Goal: Obtain resource: Obtain resource

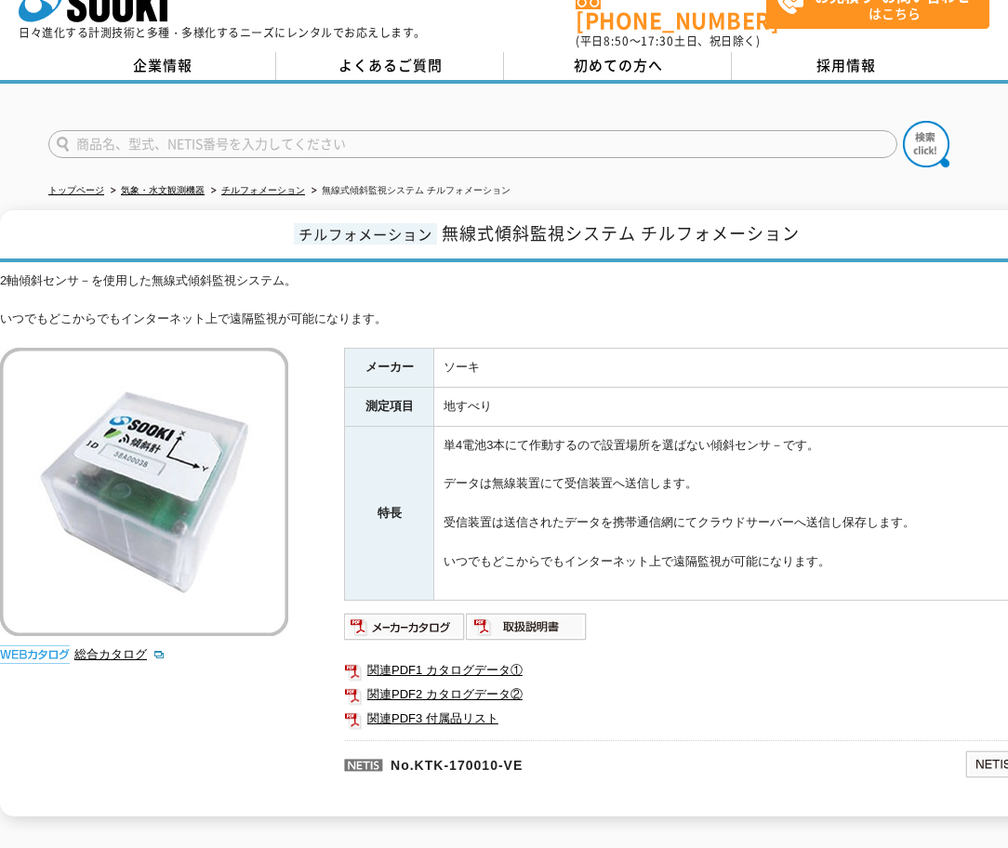
scroll to position [127, 0]
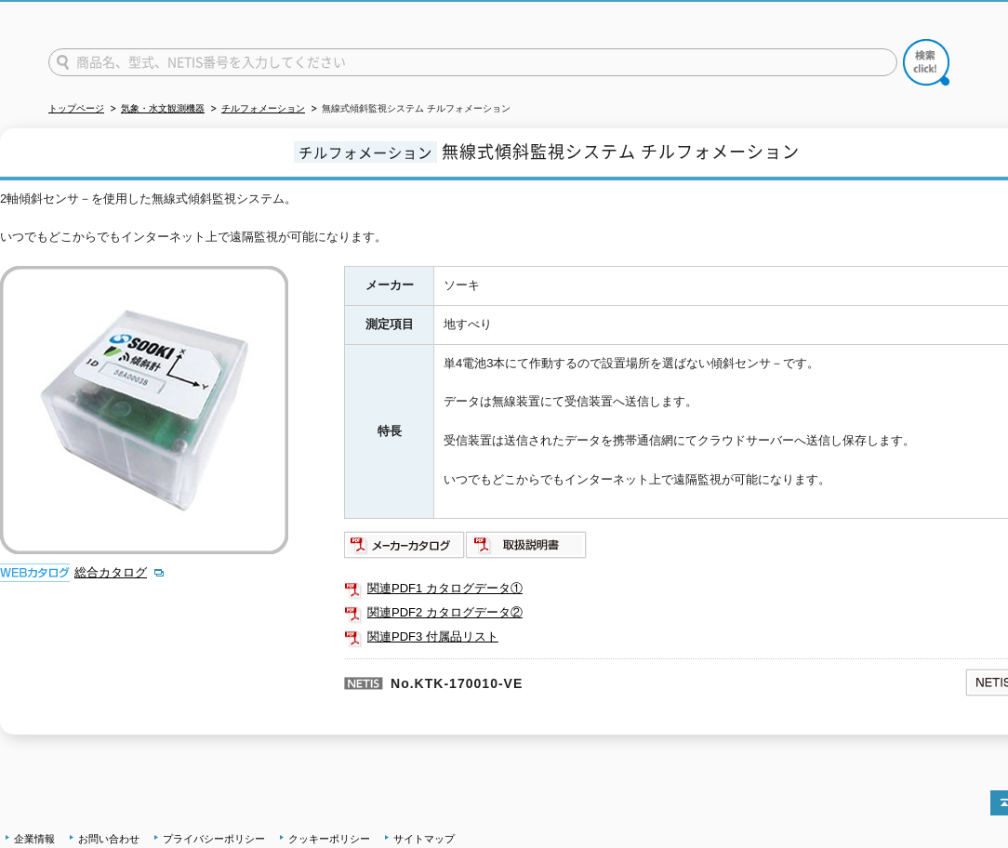
drag, startPoint x: 507, startPoint y: 842, endPoint x: 468, endPoint y: 826, distance: 42.2
click at [473, 838] on body "株式会社 ソーキ spMenu 日々進化する計測技術と多種・多様化するニーズにレンタルでお応えします。 お電話でのお問い合わせは [PHONE_NUMBER]…" at bounding box center [504, 440] width 1008 height 1117
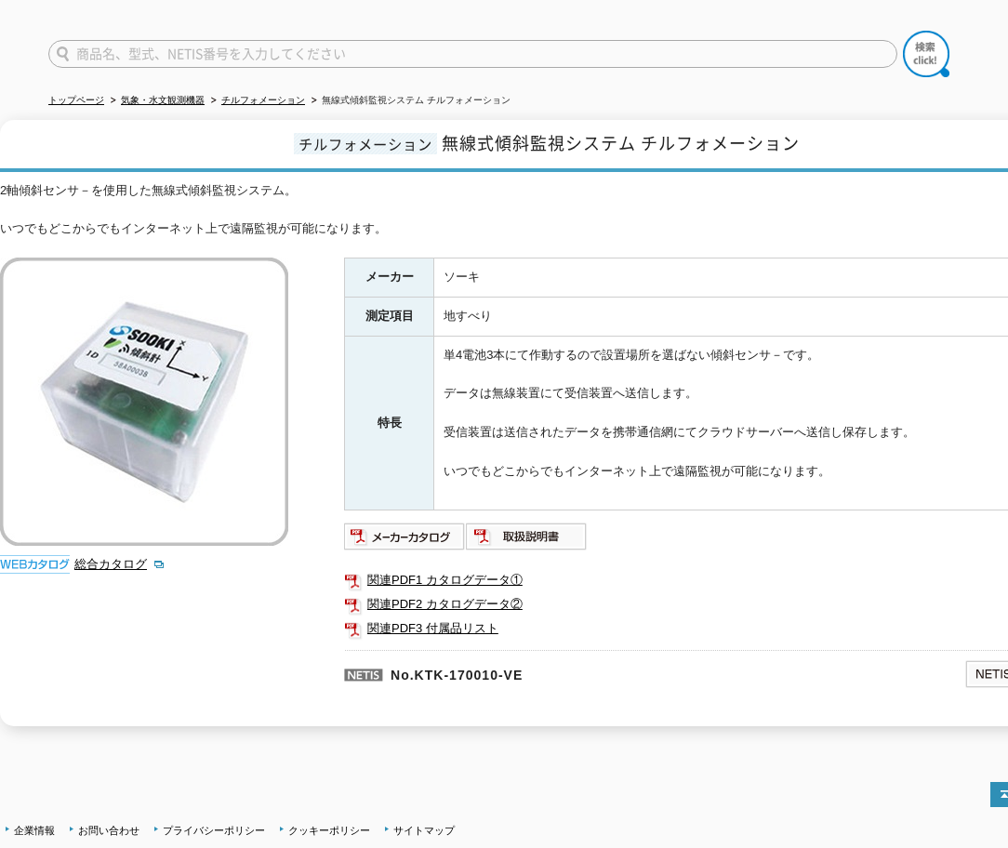
click at [647, 666] on p "No.KTK-170010-VE" at bounding box center [564, 672] width 441 height 45
click at [452, 617] on link "関連PDF3 付属品リスト" at bounding box center [716, 629] width 744 height 24
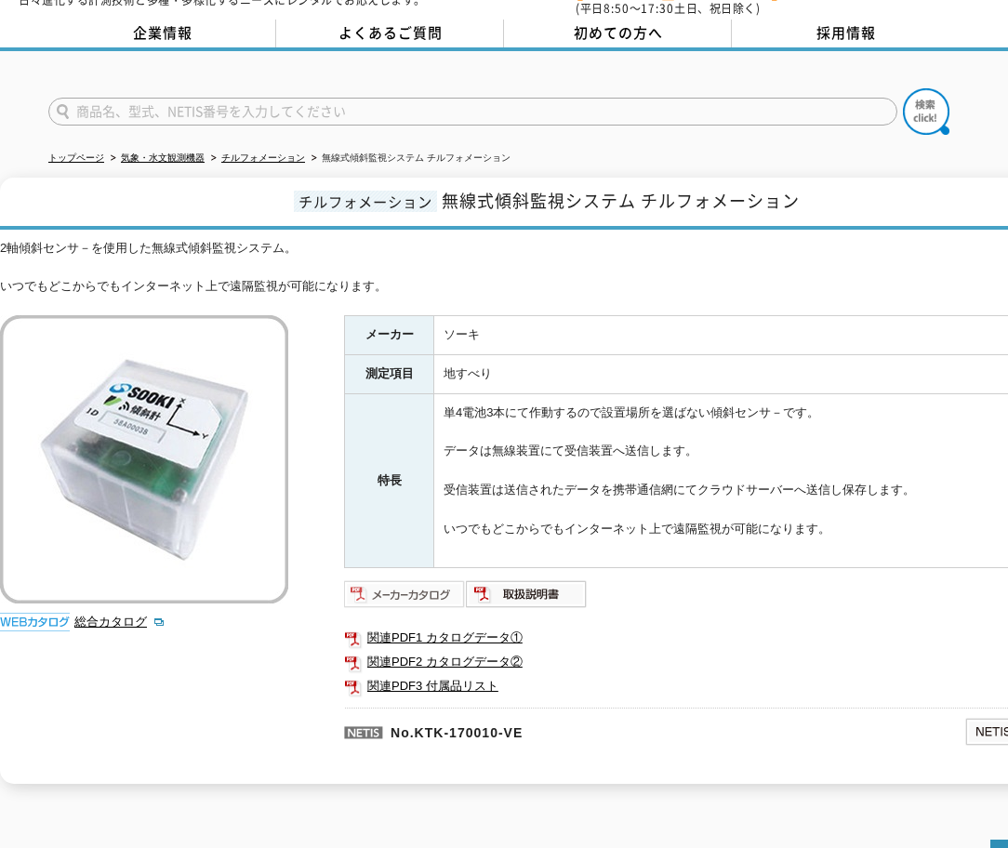
scroll to position [186, 0]
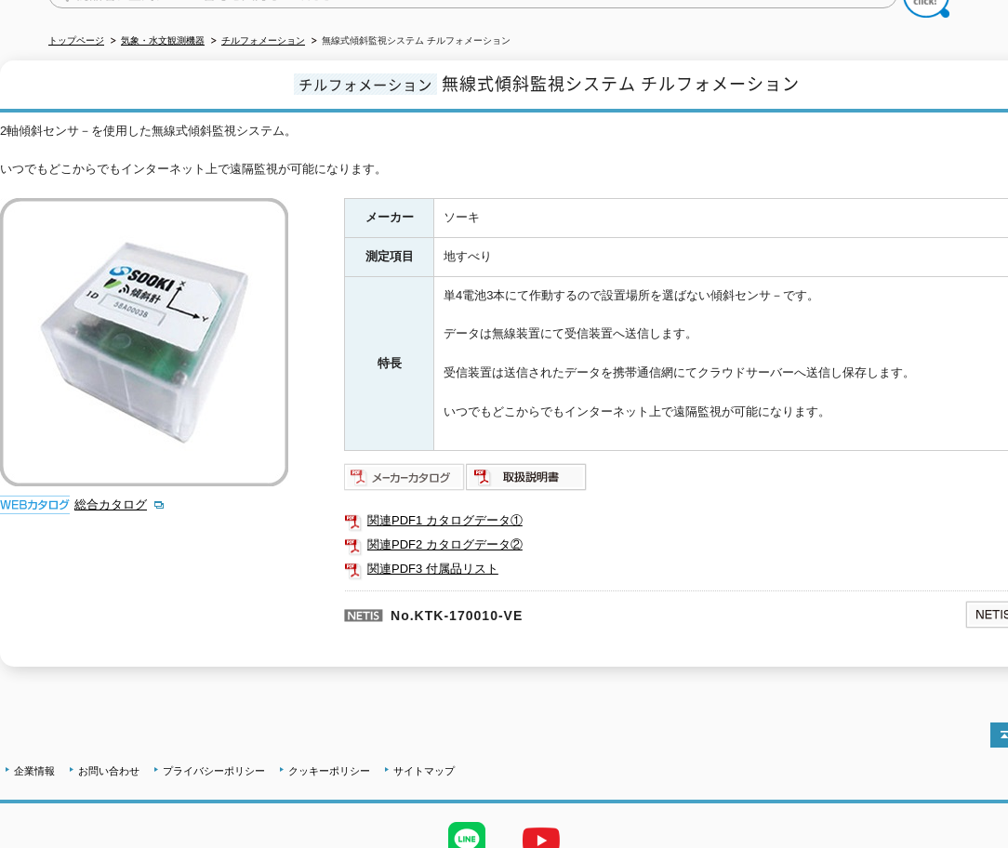
click at [434, 462] on img at bounding box center [405, 477] width 122 height 30
